Goal: Find specific page/section: Find specific page/section

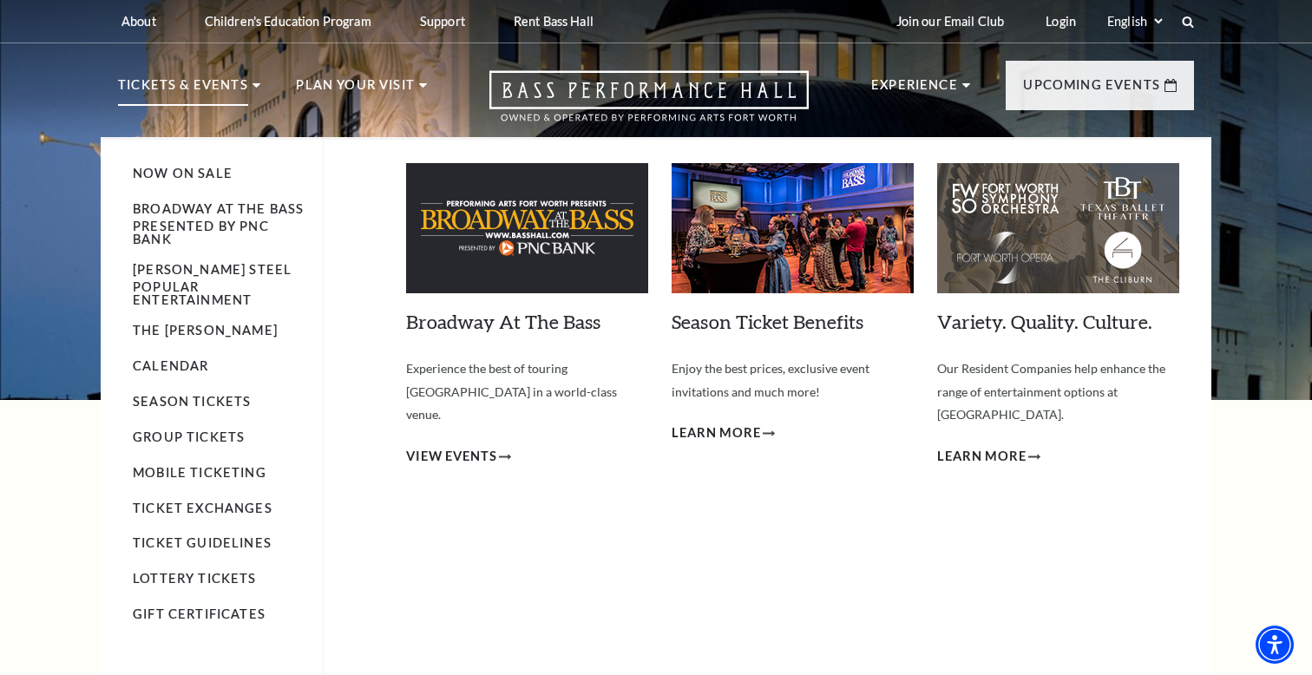
click at [211, 217] on li "Broadway At The Bass presented by PNC Bank" at bounding box center [219, 222] width 173 height 47
click at [208, 228] on link "Broadway At The Bass presented by PNC Bank" at bounding box center [218, 223] width 171 height 44
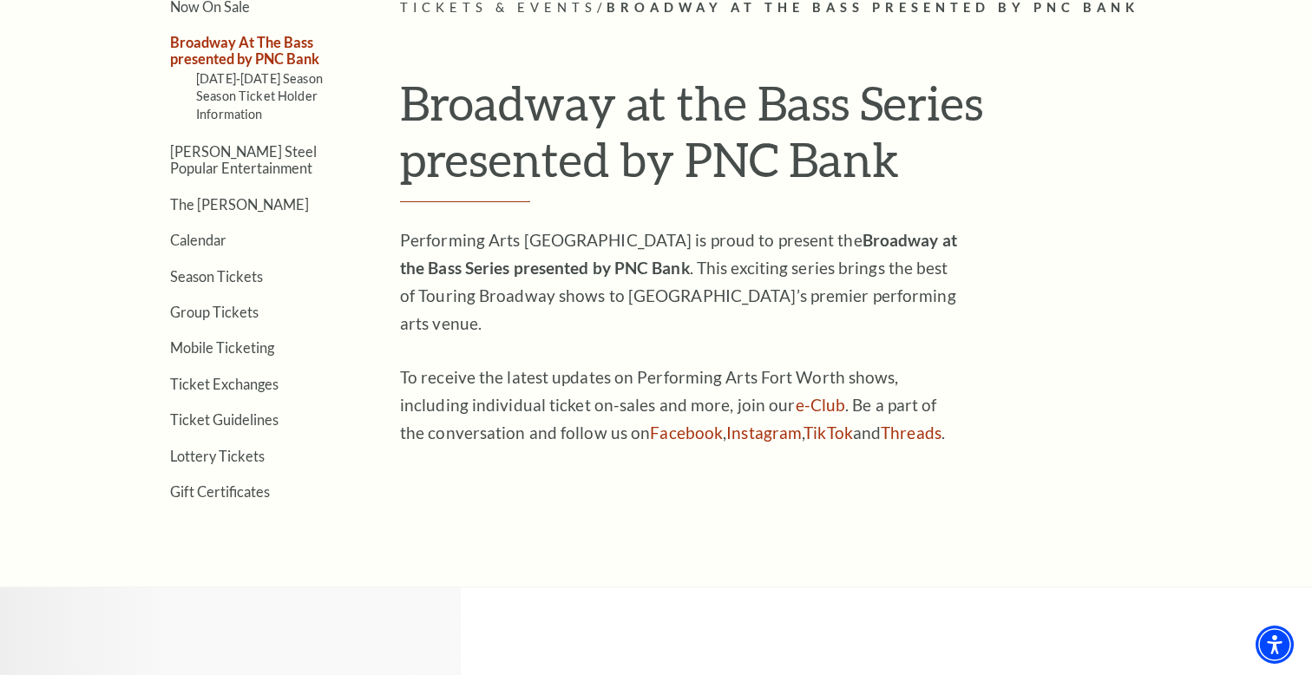
scroll to position [490, 0]
click at [208, 244] on link "Calendar" at bounding box center [198, 239] width 56 height 16
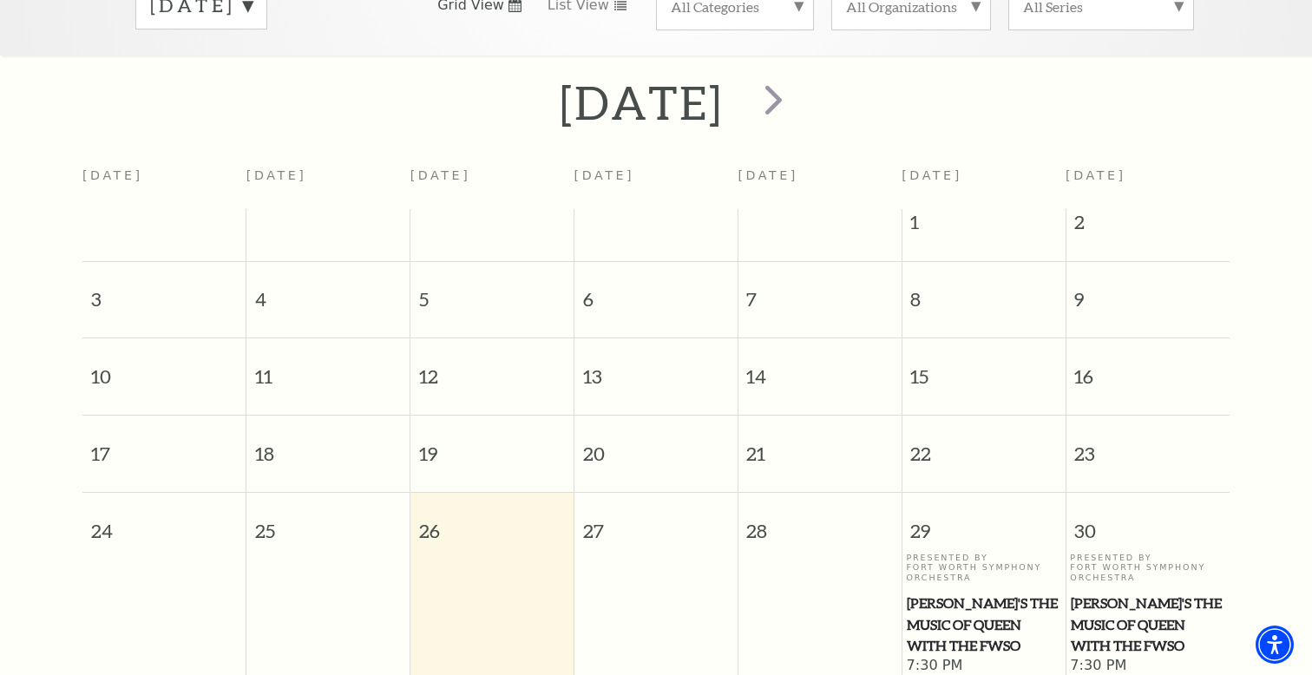
scroll to position [321, 0]
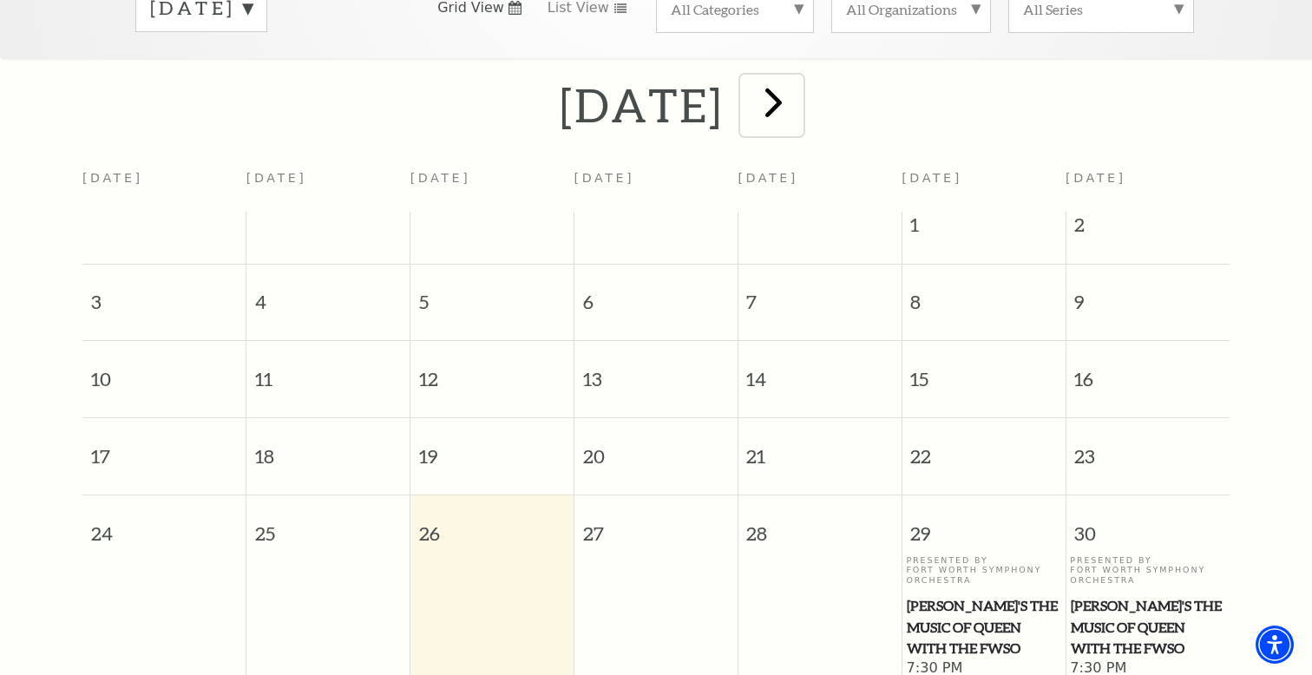
click at [798, 95] on span "next" at bounding box center [773, 101] width 49 height 49
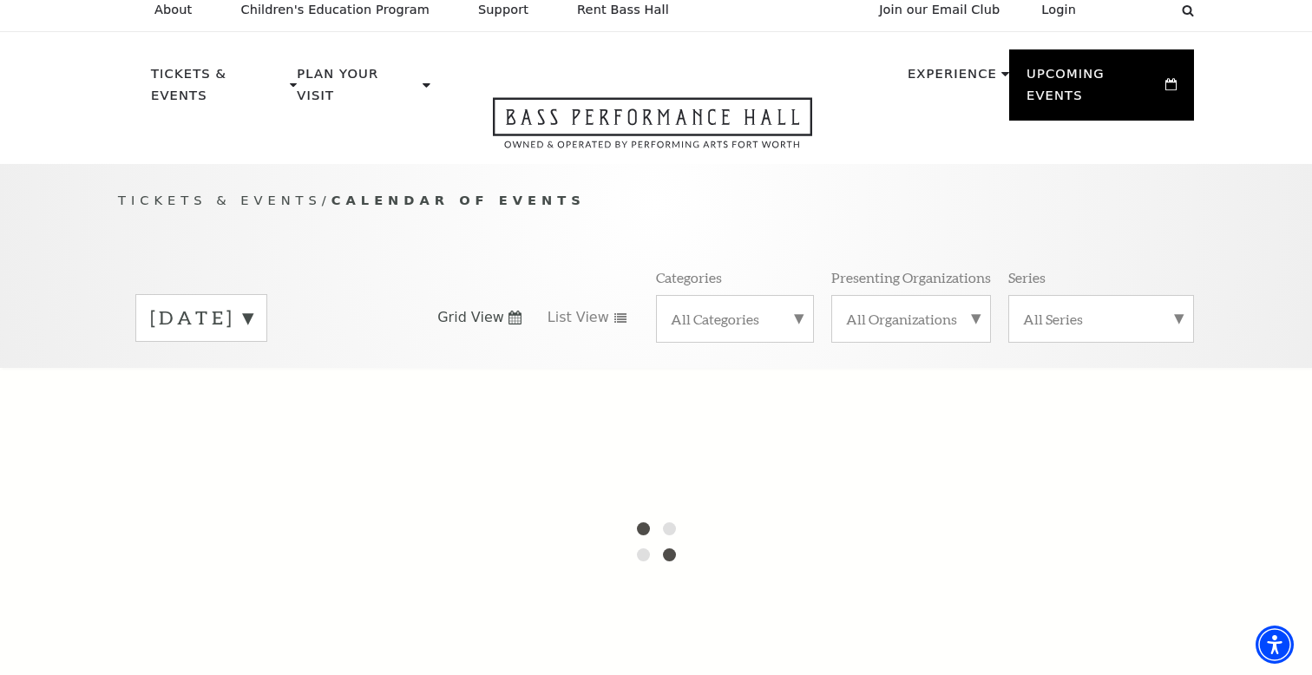
scroll to position [0, 0]
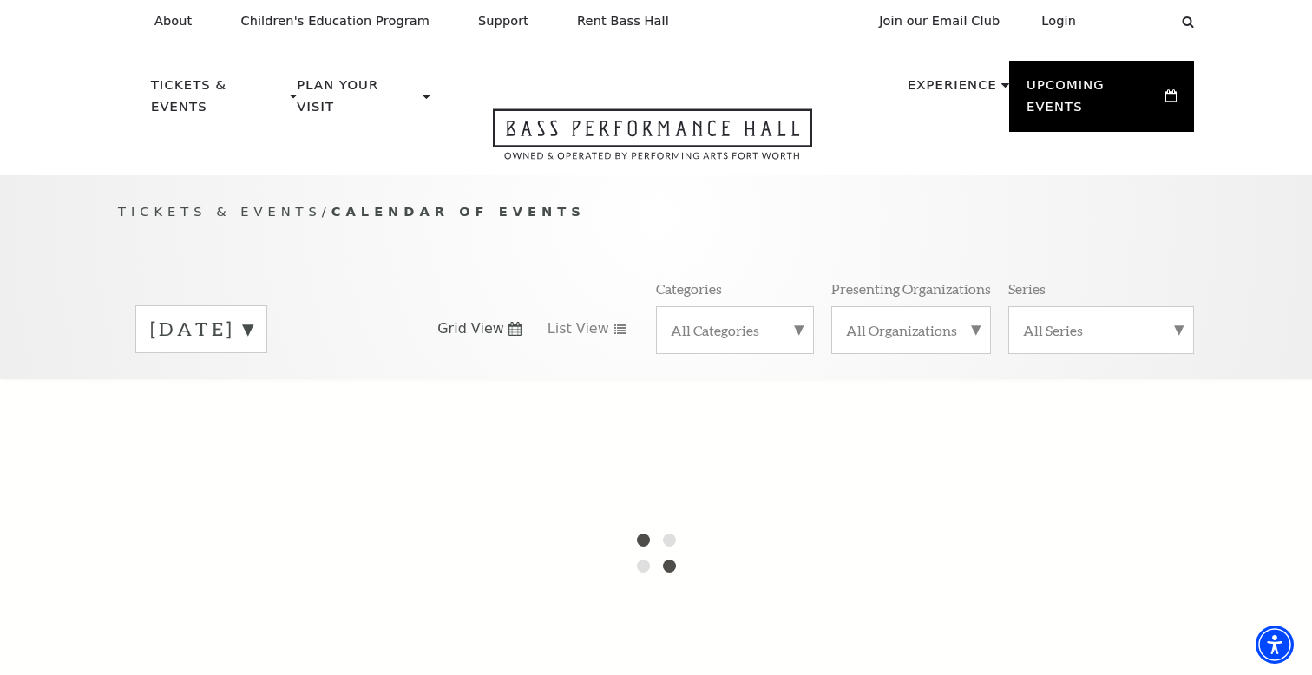
click at [765, 321] on label "All Categories" at bounding box center [735, 330] width 128 height 18
click at [608, 350] on div "August 2025 Grid View List View Categories All Categories Broadway Ballet Conce…" at bounding box center [656, 328] width 1076 height 99
click at [764, 201] on p "Tickets & Events / Calendar of Events" at bounding box center [656, 212] width 1076 height 22
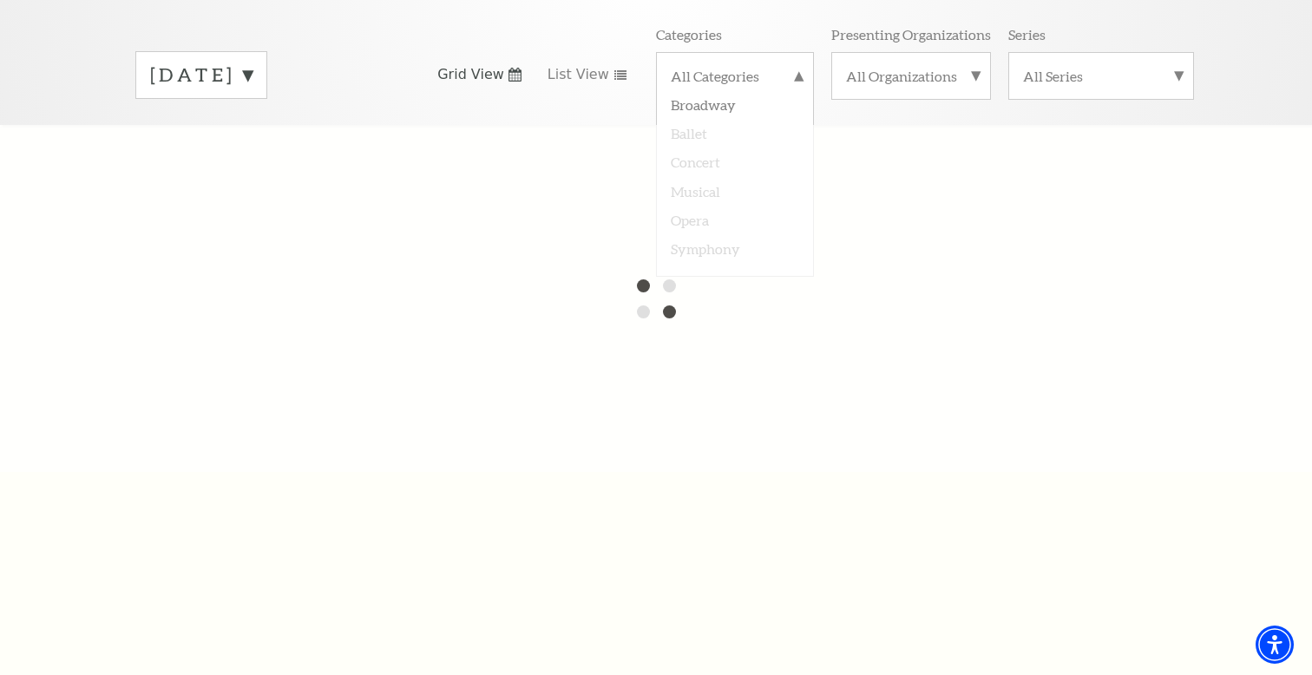
scroll to position [291, 0]
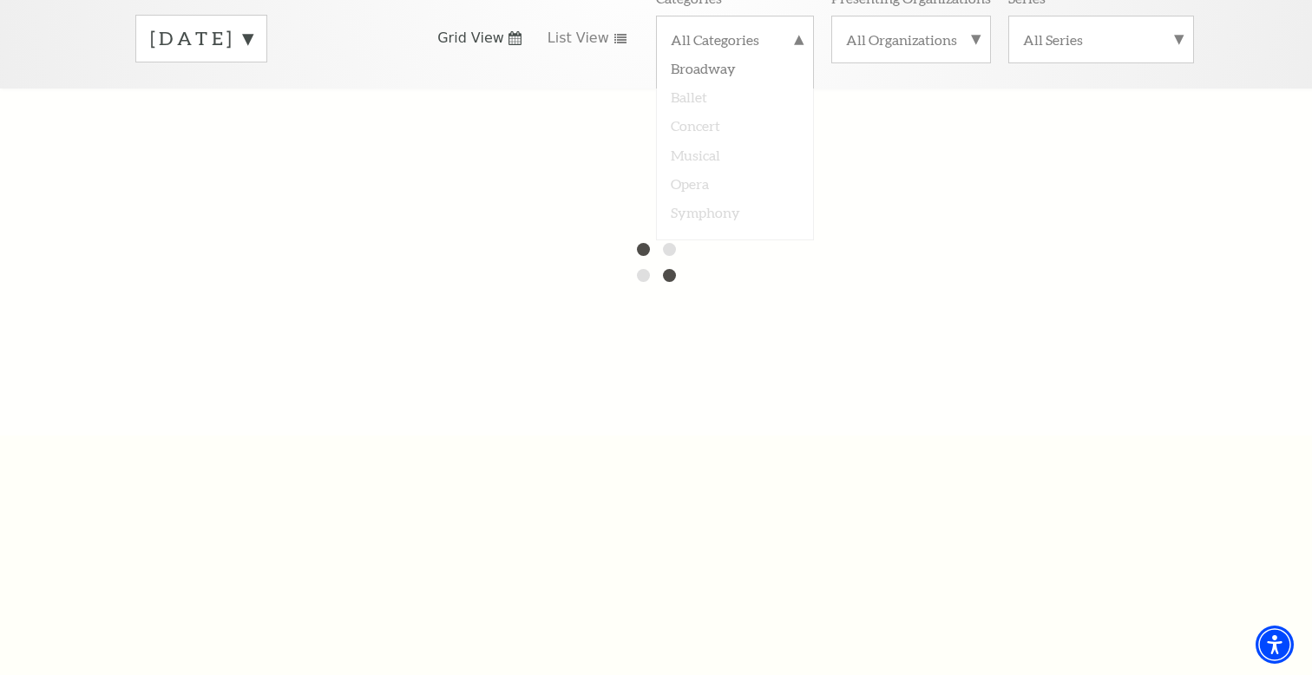
click at [820, 265] on div at bounding box center [656, 262] width 1312 height 347
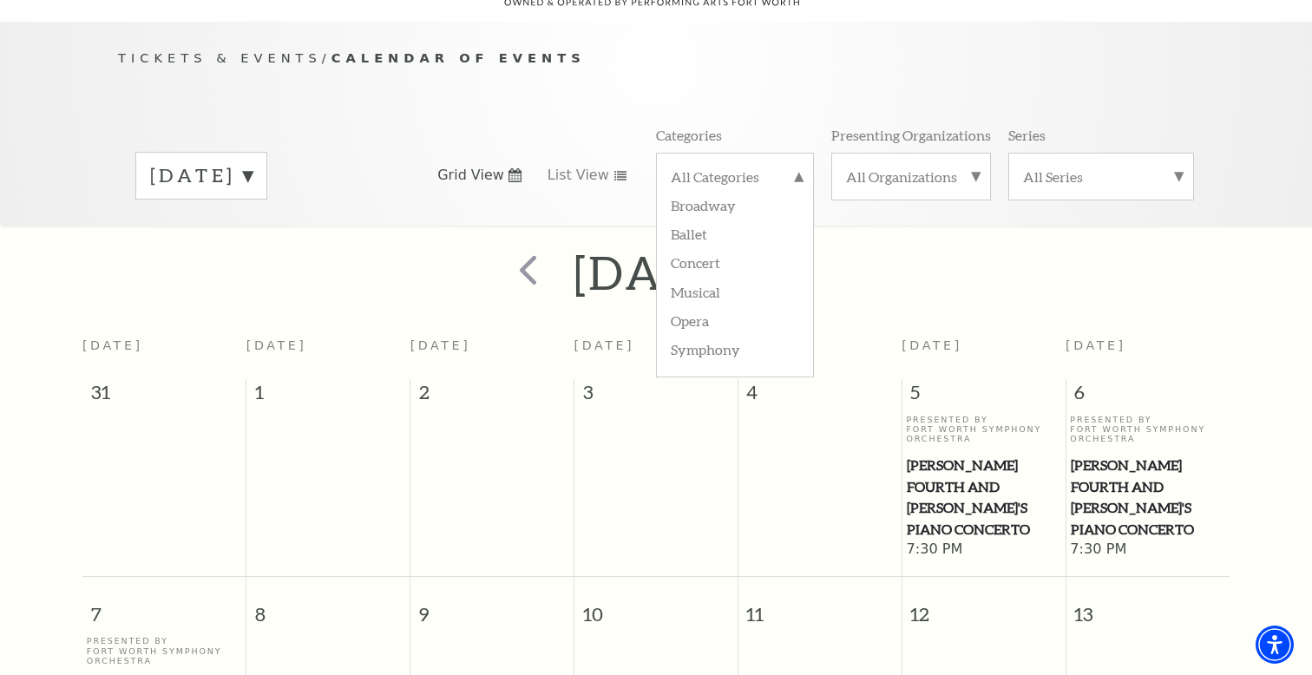
scroll to position [154, 0]
click at [1004, 283] on div "September 2025" at bounding box center [656, 273] width 1312 height 62
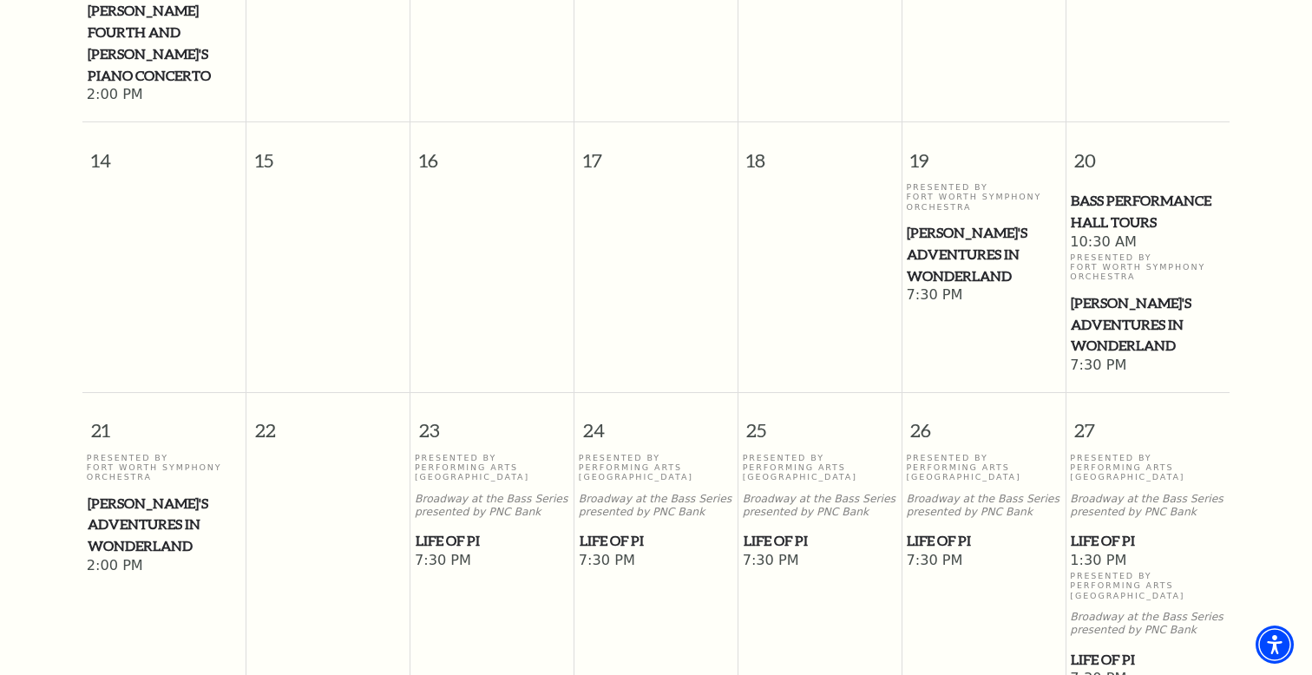
scroll to position [844, 0]
